Goal: Transaction & Acquisition: Purchase product/service

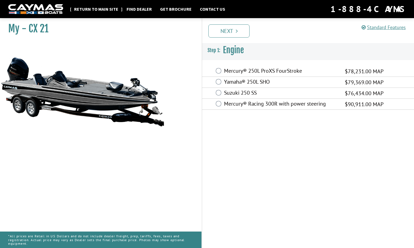
click at [104, 8] on link "Return to main site" at bounding box center [96, 8] width 50 height 7
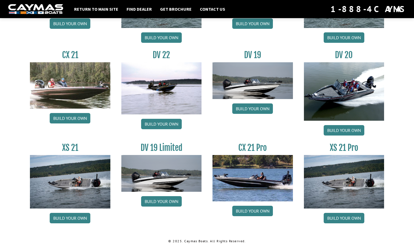
scroll to position [624, 0]
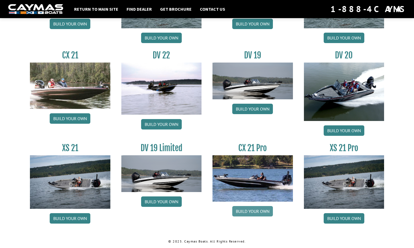
click at [254, 208] on link "Build your own" at bounding box center [252, 211] width 41 height 10
click at [345, 215] on link "Build your own" at bounding box center [344, 218] width 41 height 10
click at [75, 219] on link "Build your own" at bounding box center [70, 218] width 41 height 10
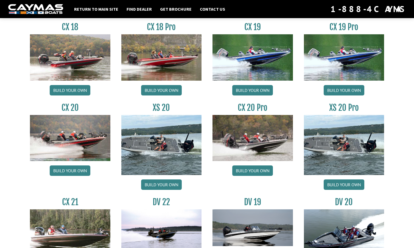
scroll to position [478, 0]
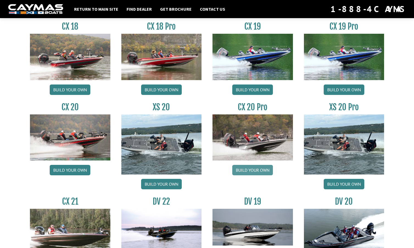
click at [259, 169] on link "Build your own" at bounding box center [252, 170] width 41 height 10
click at [351, 92] on link "Build your own" at bounding box center [344, 90] width 41 height 10
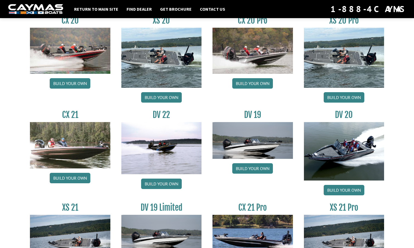
scroll to position [567, 0]
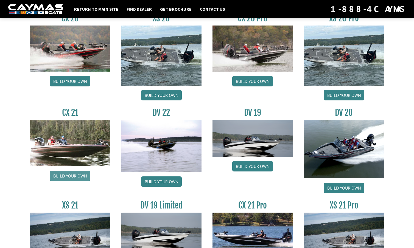
click at [66, 177] on link "Build your own" at bounding box center [70, 176] width 41 height 10
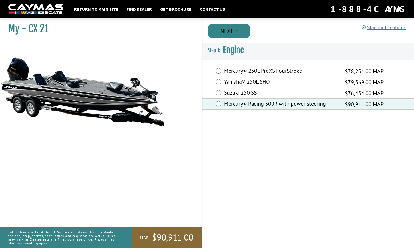
click at [230, 30] on link "Next" at bounding box center [228, 30] width 41 height 13
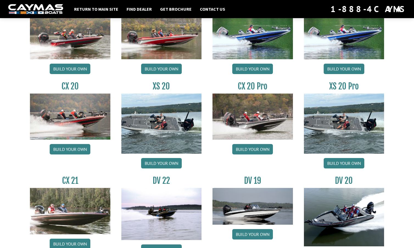
scroll to position [499, 0]
click at [342, 161] on link "Build your own" at bounding box center [344, 163] width 41 height 10
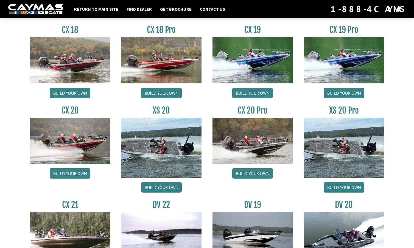
scroll to position [474, 0]
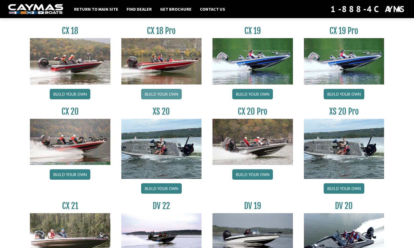
click at [165, 93] on link "Build your own" at bounding box center [161, 94] width 41 height 10
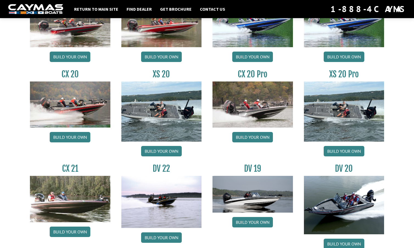
scroll to position [507, 0]
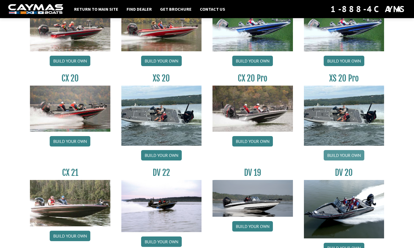
click at [339, 155] on link "Build your own" at bounding box center [344, 155] width 41 height 10
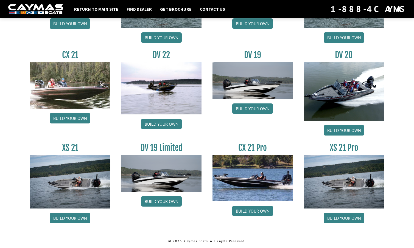
scroll to position [624, 0]
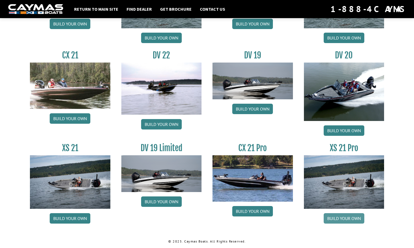
click at [347, 218] on link "Build your own" at bounding box center [344, 218] width 41 height 10
click at [246, 207] on link "Build your own" at bounding box center [252, 211] width 41 height 10
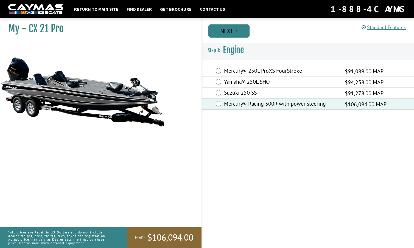
click at [233, 31] on link "Next" at bounding box center [228, 30] width 41 height 13
